Goal: Task Accomplishment & Management: Complete application form

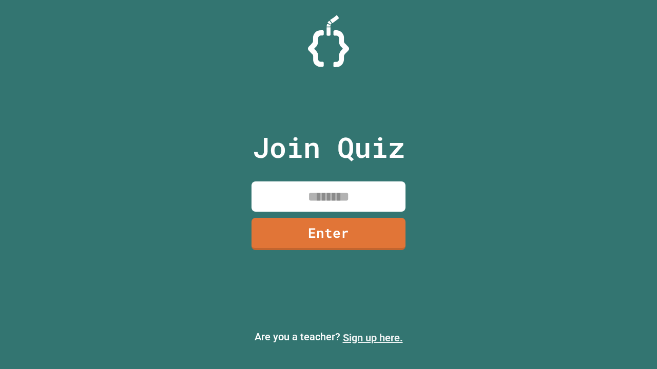
click at [372, 338] on link "Sign up here." at bounding box center [373, 338] width 60 height 12
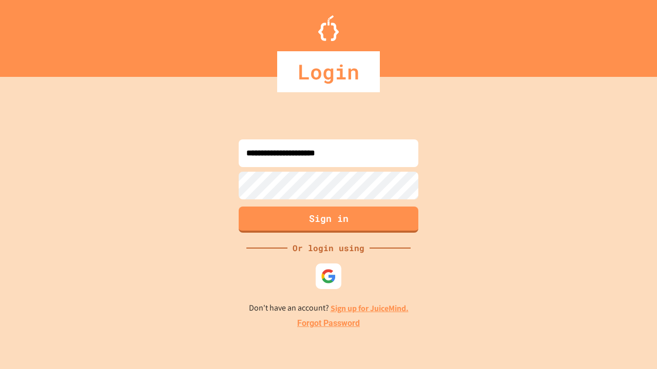
type input "**********"
